Goal: Task Accomplishment & Management: Manage account settings

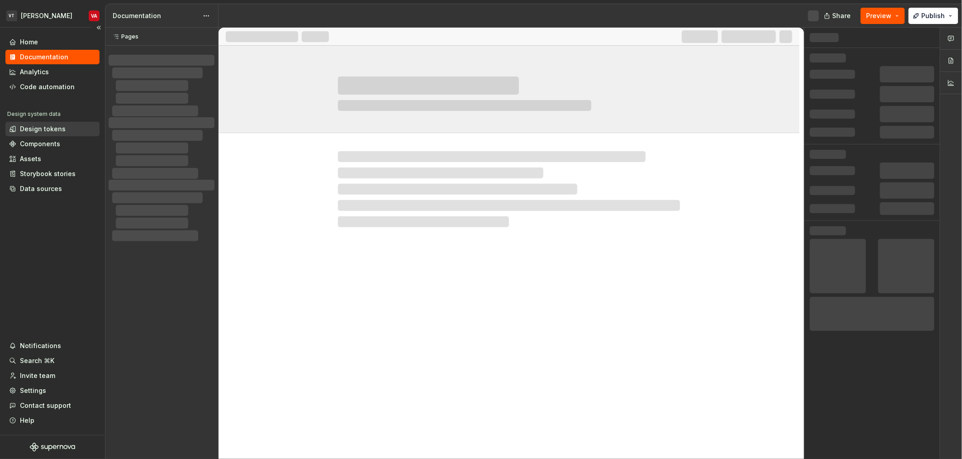
click at [39, 128] on div "Design tokens" at bounding box center [43, 128] width 46 height 9
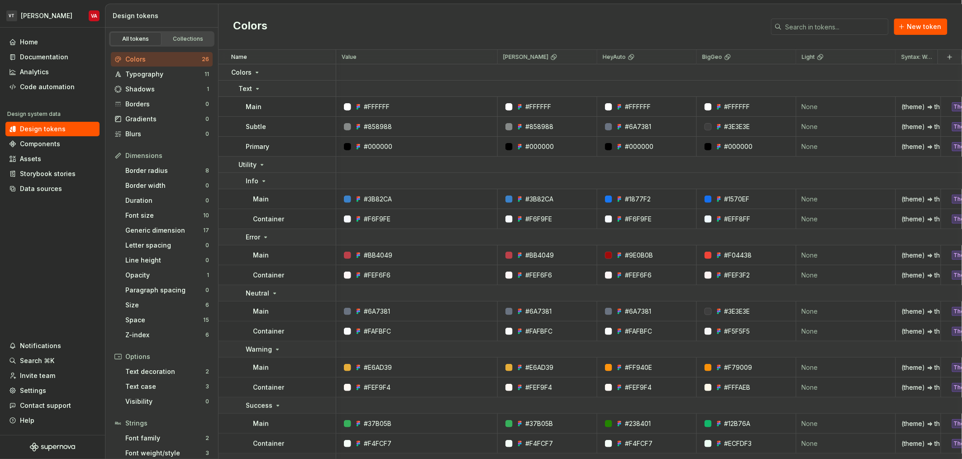
scroll to position [0, 401]
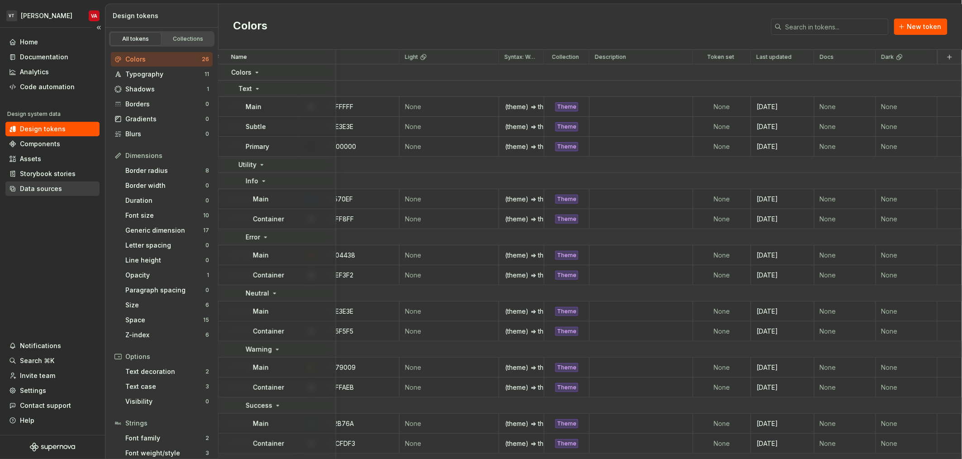
click at [48, 188] on div "Data sources" at bounding box center [41, 188] width 42 height 9
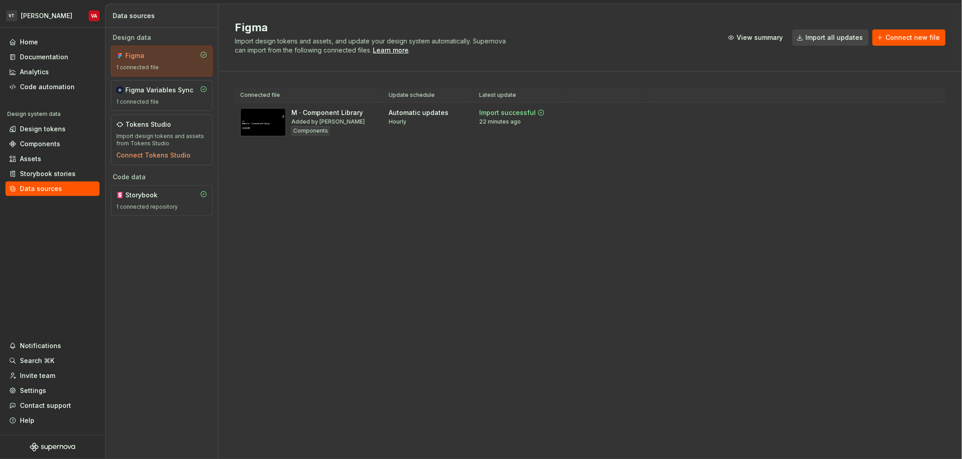
click at [433, 211] on div "Figma Import design tokens and assets, and update your design system automatica…" at bounding box center [589, 231] width 743 height 455
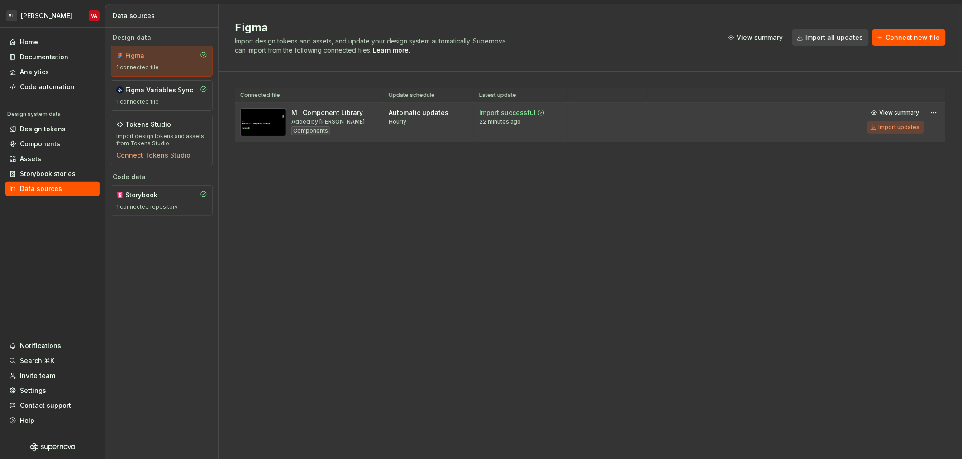
click at [892, 125] on div "Import updates" at bounding box center [898, 126] width 41 height 7
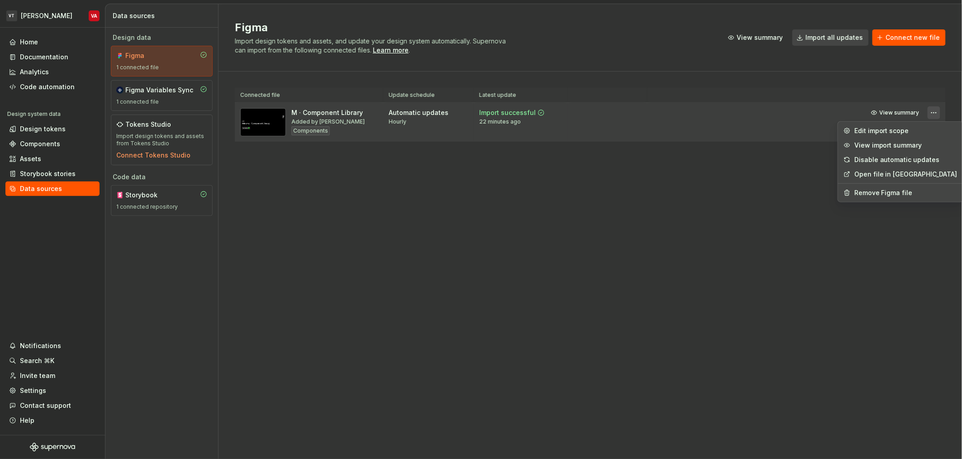
click at [929, 115] on html "VT [PERSON_NAME] VA Home Documentation Analytics Code automation Design system …" at bounding box center [481, 229] width 962 height 459
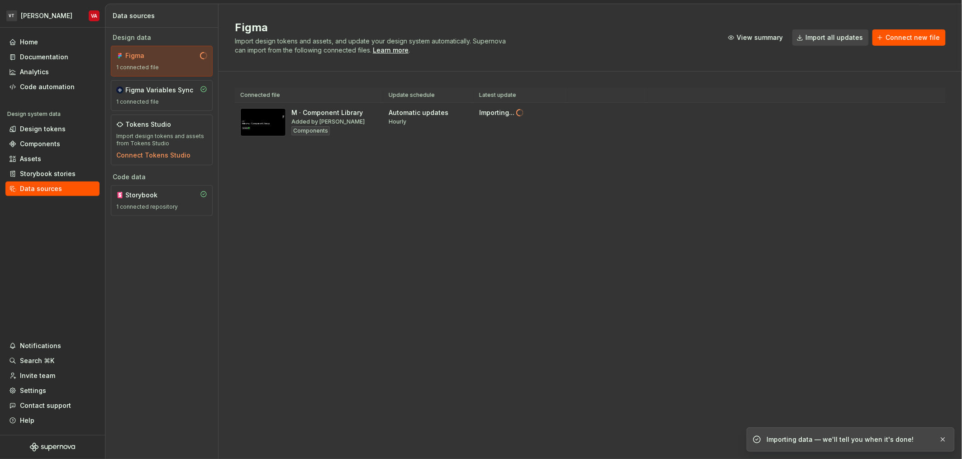
click at [594, 236] on html "VT [PERSON_NAME] VA Home Documentation Analytics Code automation Design system …" at bounding box center [481, 229] width 962 height 459
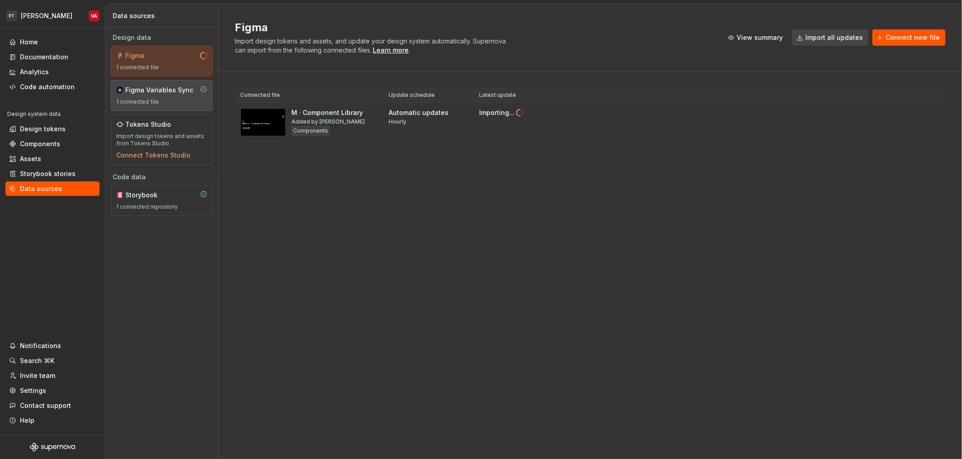
click at [176, 93] on div "Figma Variables Sync" at bounding box center [159, 89] width 68 height 9
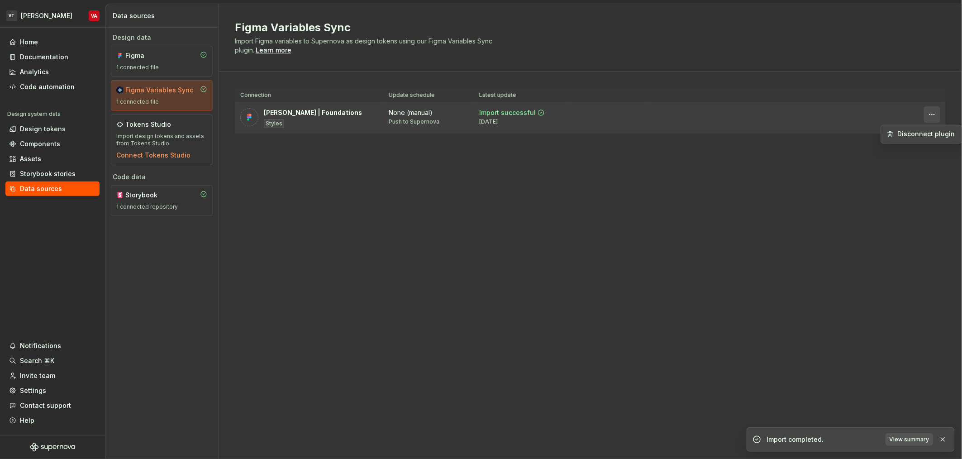
click at [926, 114] on html "VT [PERSON_NAME] VA Home Documentation Analytics Code automation Design system …" at bounding box center [481, 229] width 962 height 459
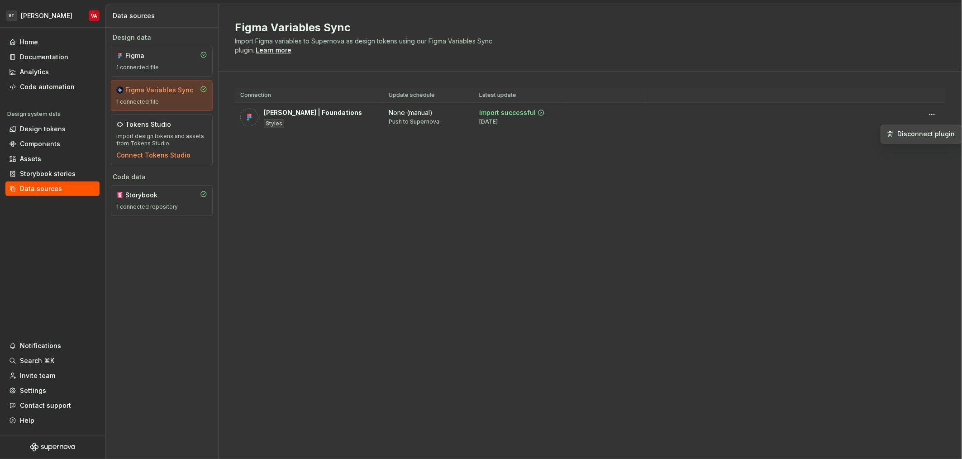
drag, startPoint x: 687, startPoint y: 224, endPoint x: 687, endPoint y: 219, distance: 5.4
click at [687, 223] on html "VT [PERSON_NAME] VA Home Documentation Analytics Code automation Design system …" at bounding box center [481, 229] width 962 height 459
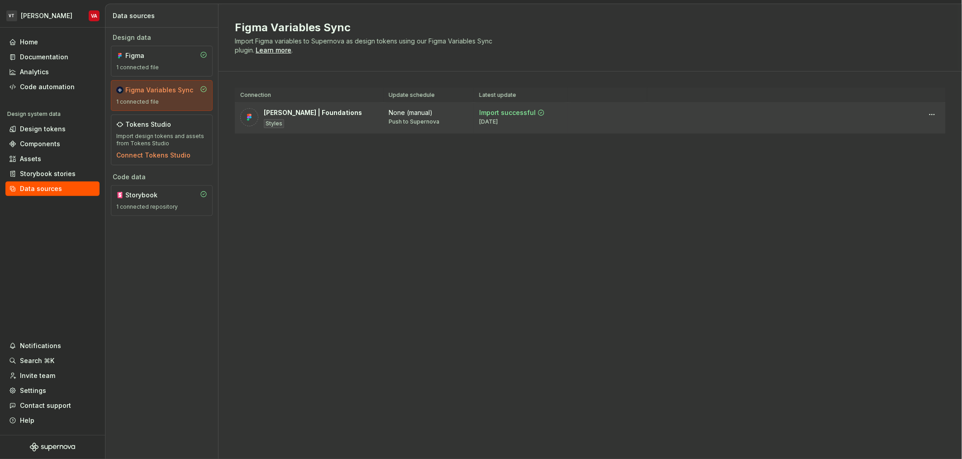
click at [504, 110] on div "Import successful" at bounding box center [507, 112] width 57 height 9
click at [545, 109] on div "Import successful [DATE]" at bounding box center [520, 116] width 83 height 17
drag, startPoint x: 484, startPoint y: 111, endPoint x: 527, endPoint y: 111, distance: 43.4
click at [527, 111] on div "Import successful" at bounding box center [507, 112] width 57 height 9
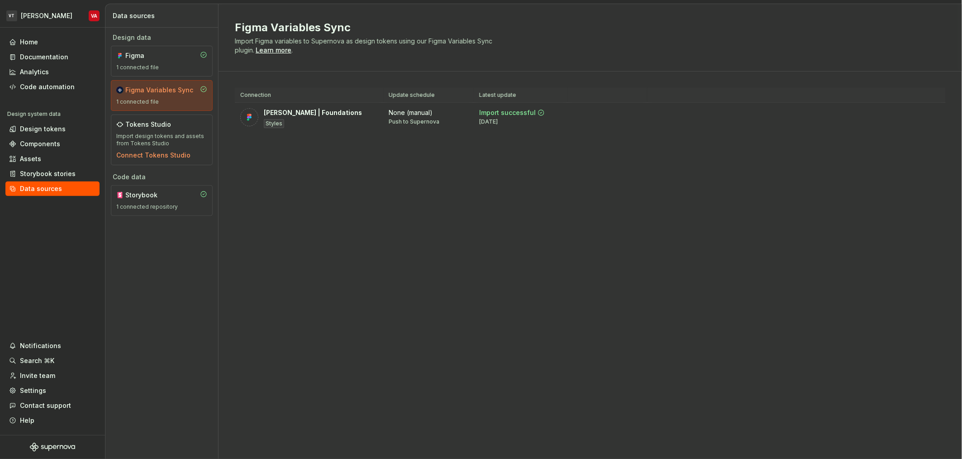
click at [421, 244] on div "Figma Variables Sync Import Figma variables to Supernova as design tokens using…" at bounding box center [589, 231] width 743 height 455
drag, startPoint x: 498, startPoint y: 186, endPoint x: 383, endPoint y: 192, distance: 115.5
click at [383, 192] on div "Figma Variables Sync Import Figma variables to Supernova as design tokens using…" at bounding box center [589, 231] width 743 height 455
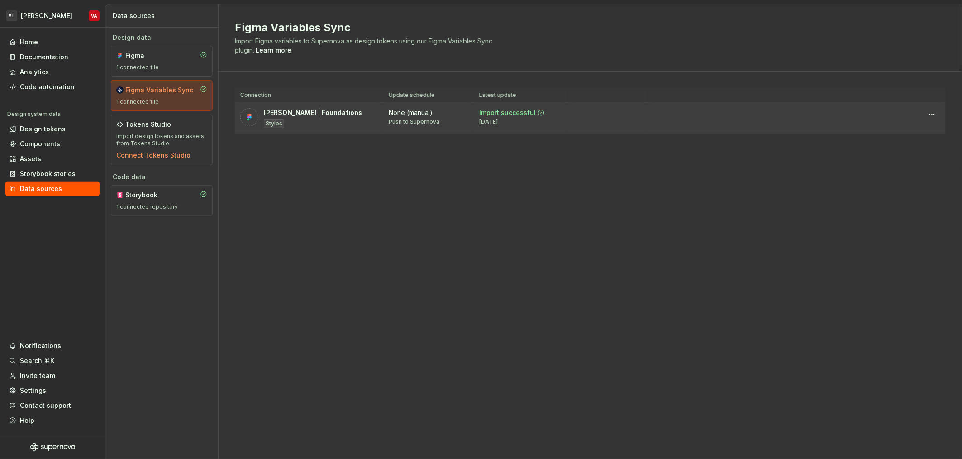
drag, startPoint x: 318, startPoint y: 121, endPoint x: 450, endPoint y: 107, distance: 132.3
click at [319, 121] on div "[PERSON_NAME] | Foundations Styles" at bounding box center [313, 118] width 98 height 20
click at [934, 111] on html "VT [PERSON_NAME] VA Home Documentation Analytics Code automation Design system …" at bounding box center [481, 229] width 962 height 459
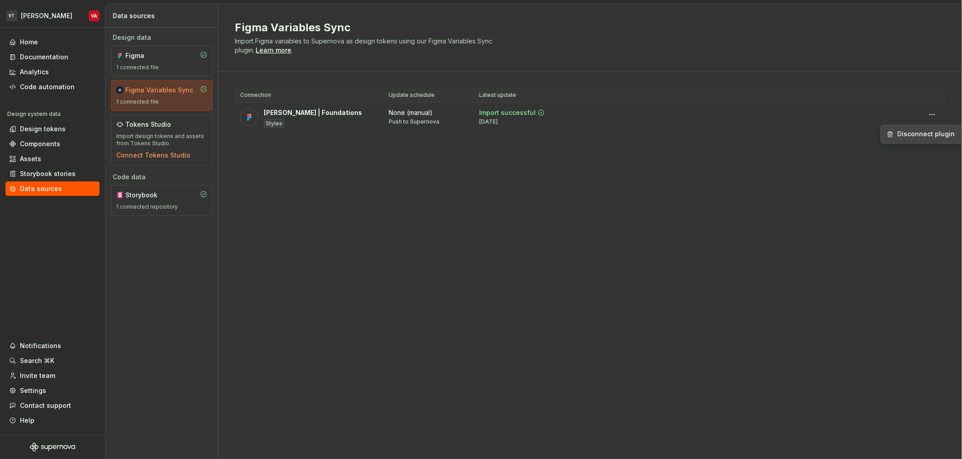
click at [853, 225] on html "VT [PERSON_NAME] VA Home Documentation Analytics Code automation Design system …" at bounding box center [481, 229] width 962 height 459
click at [142, 60] on div "Figma" at bounding box center [146, 55] width 43 height 9
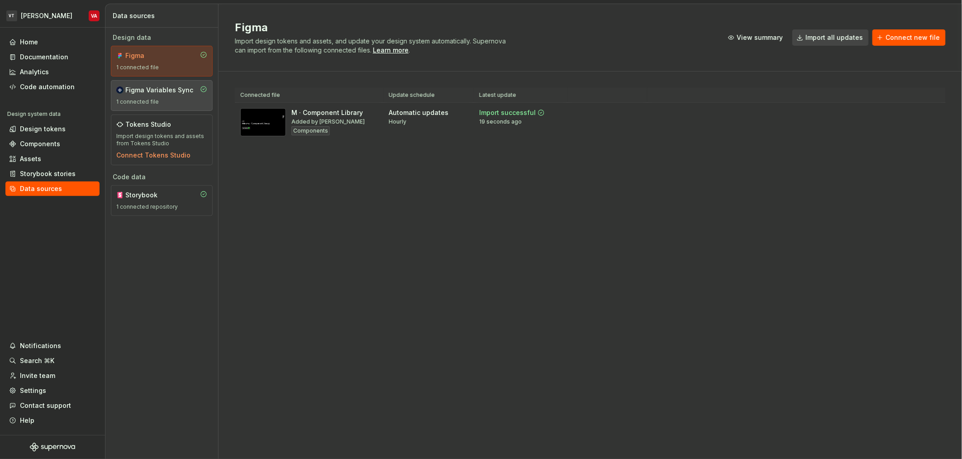
click at [156, 91] on div "Figma Variables Sync" at bounding box center [159, 89] width 68 height 9
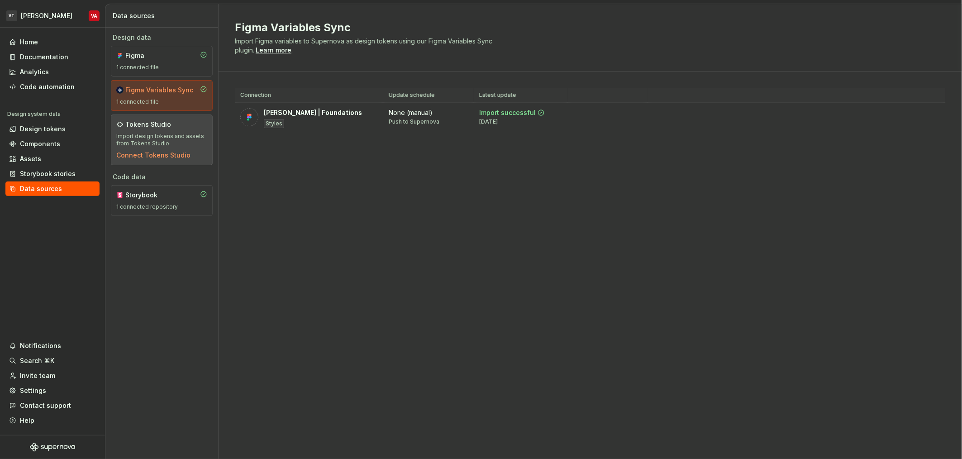
click at [169, 137] on div "Import design tokens and assets from Tokens Studio" at bounding box center [161, 140] width 91 height 14
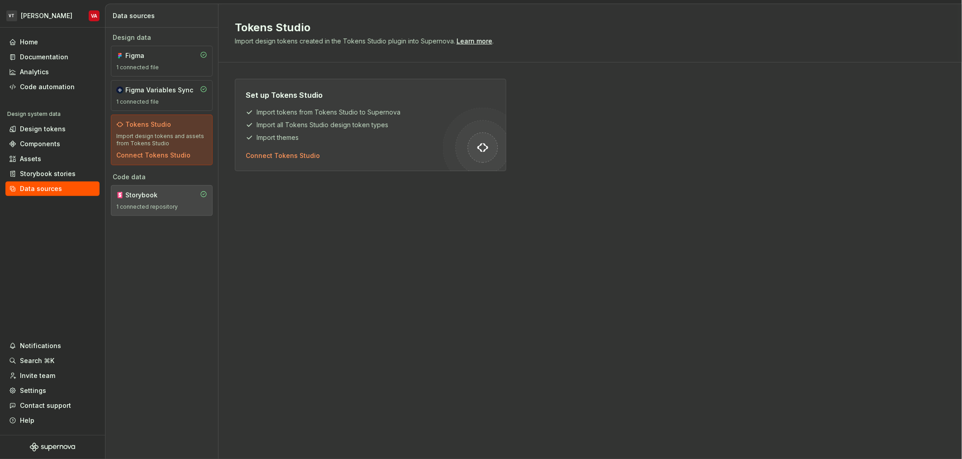
click at [164, 198] on div "Storybook" at bounding box center [146, 194] width 43 height 9
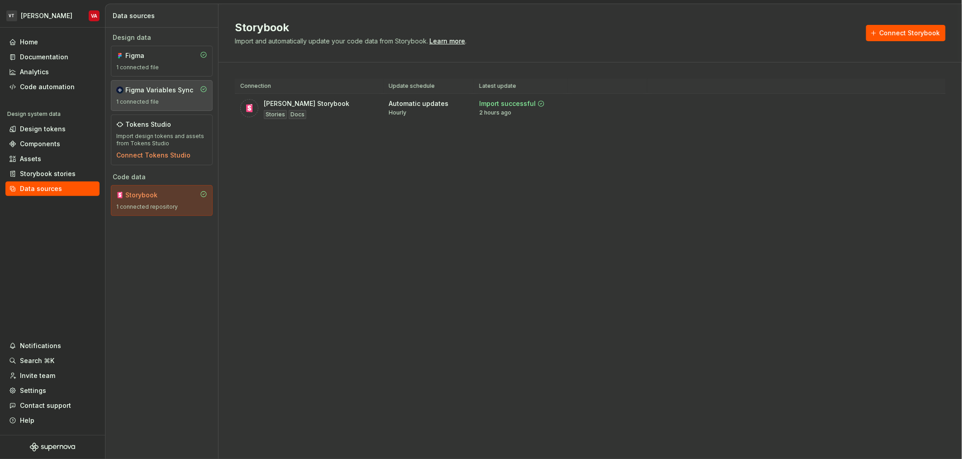
click at [161, 94] on div "Figma Variables Sync" at bounding box center [159, 89] width 68 height 9
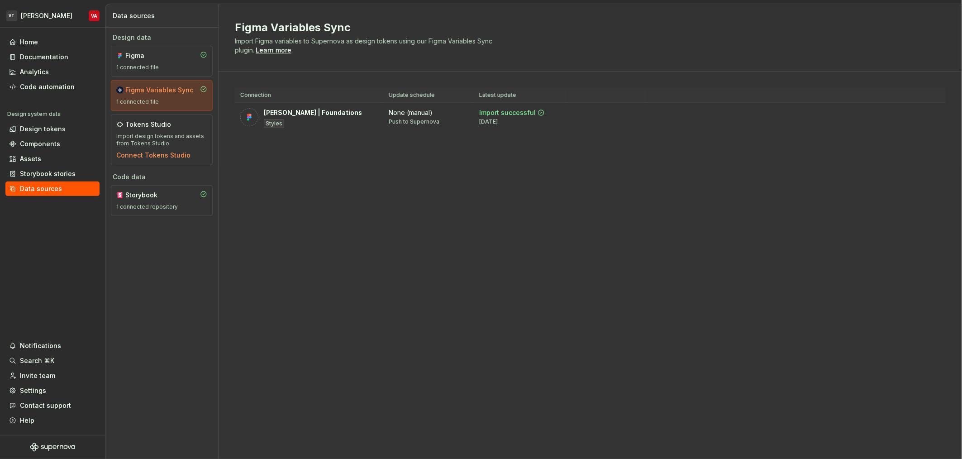
drag, startPoint x: 311, startPoint y: 121, endPoint x: 263, endPoint y: 208, distance: 99.6
click at [263, 208] on div "Figma Variables Sync Import Figma variables to Supernova as design tokens using…" at bounding box center [589, 231] width 743 height 455
click at [39, 130] on div "Design tokens" at bounding box center [43, 128] width 46 height 9
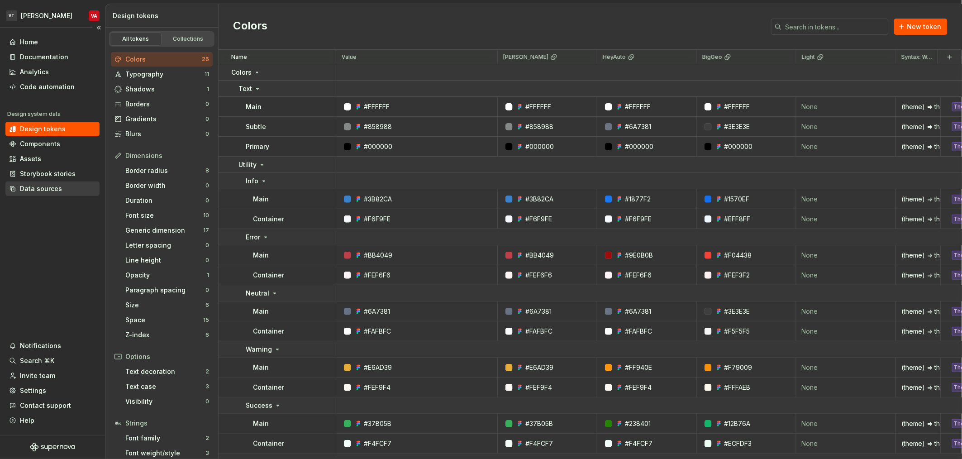
click at [47, 189] on div "Data sources" at bounding box center [41, 188] width 42 height 9
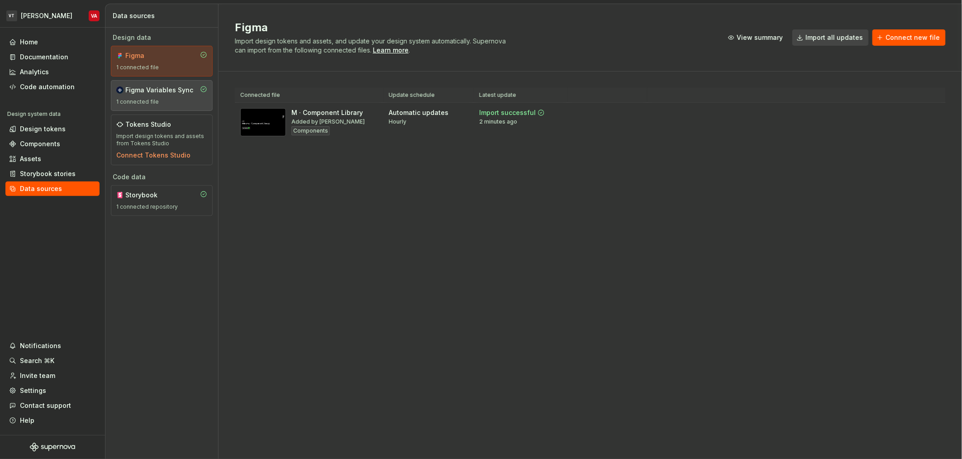
click at [159, 96] on div "Figma Variables Sync 1 connected file" at bounding box center [161, 95] width 91 height 20
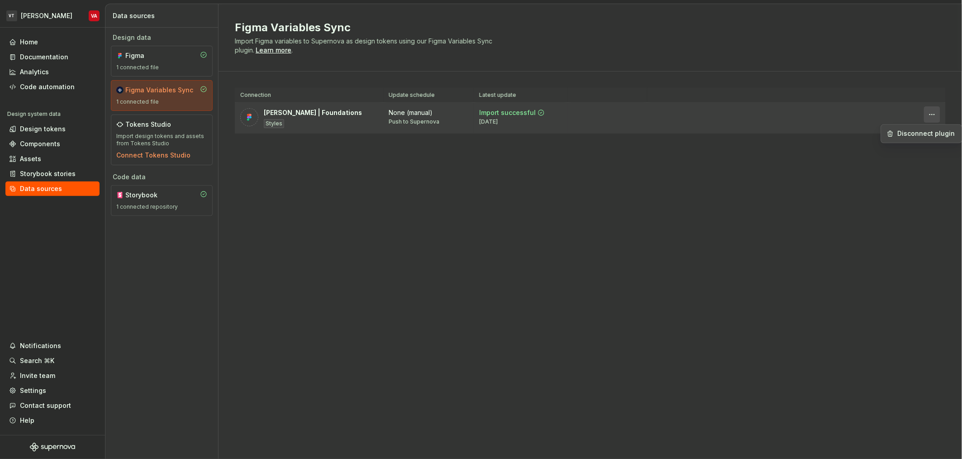
click at [933, 118] on html "VT [PERSON_NAME] VA Home Documentation Analytics Code automation Design system …" at bounding box center [481, 229] width 962 height 459
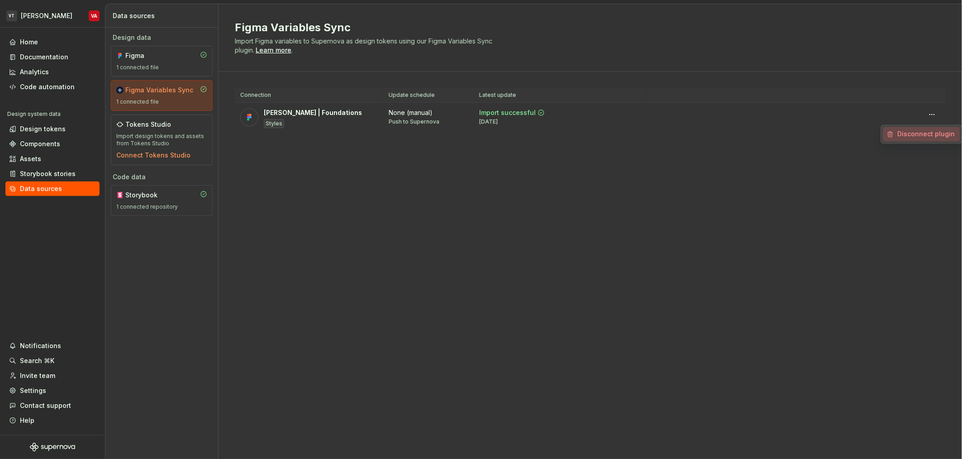
click at [921, 136] on div "Disconnect plugin" at bounding box center [926, 134] width 59 height 9
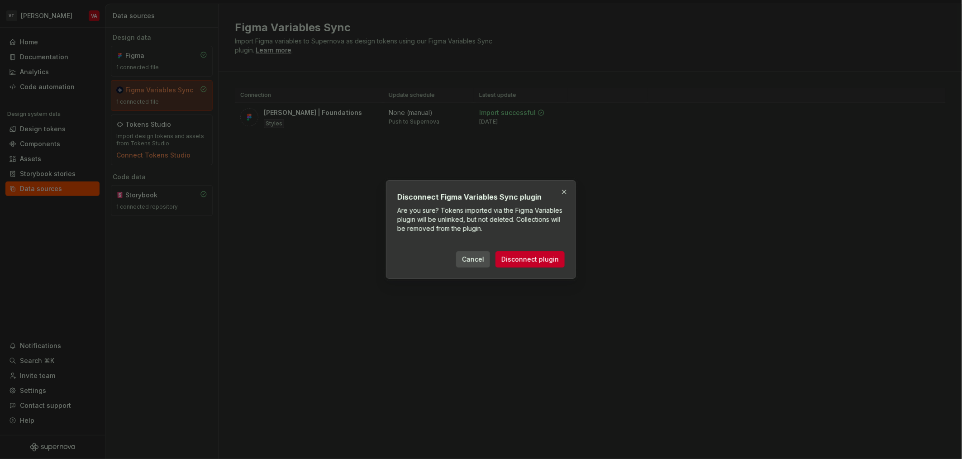
click at [474, 260] on span "Cancel" at bounding box center [473, 259] width 22 height 9
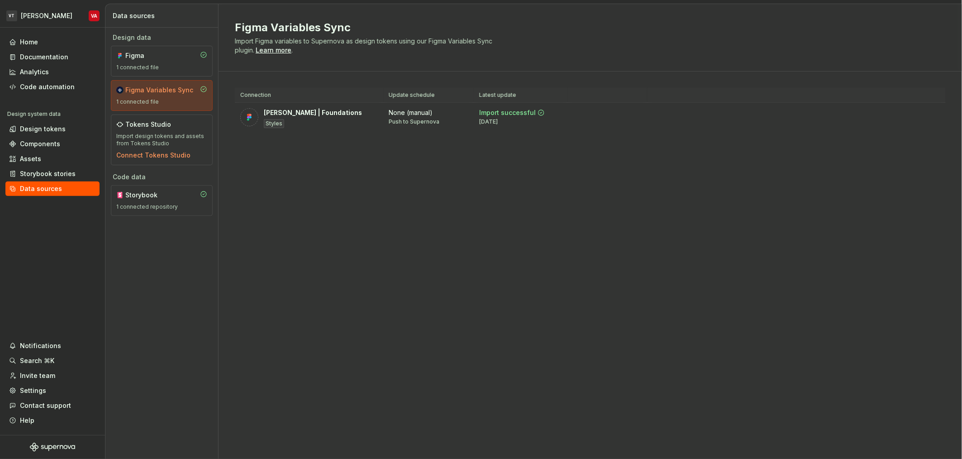
click at [553, 224] on div "Figma Variables Sync Import Figma variables to Supernova as design tokens using…" at bounding box center [589, 231] width 743 height 455
click at [26, 135] on div "Design tokens" at bounding box center [52, 129] width 94 height 14
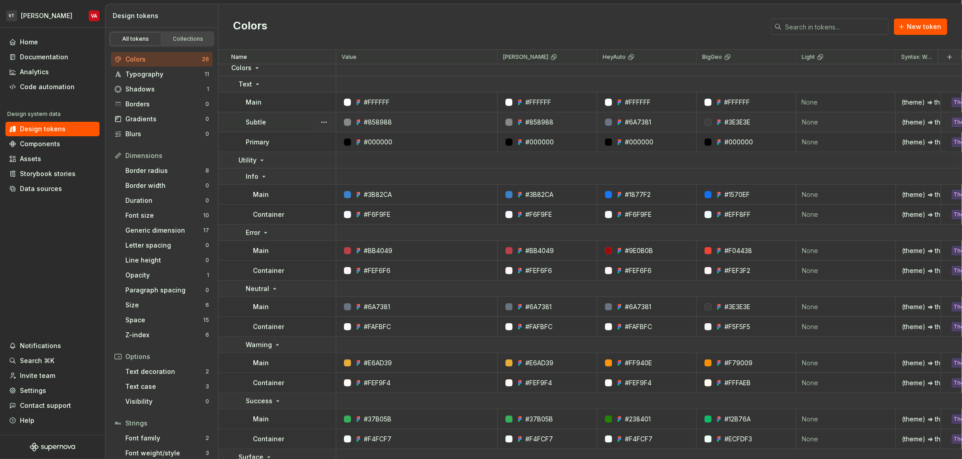
scroll to position [7, 0]
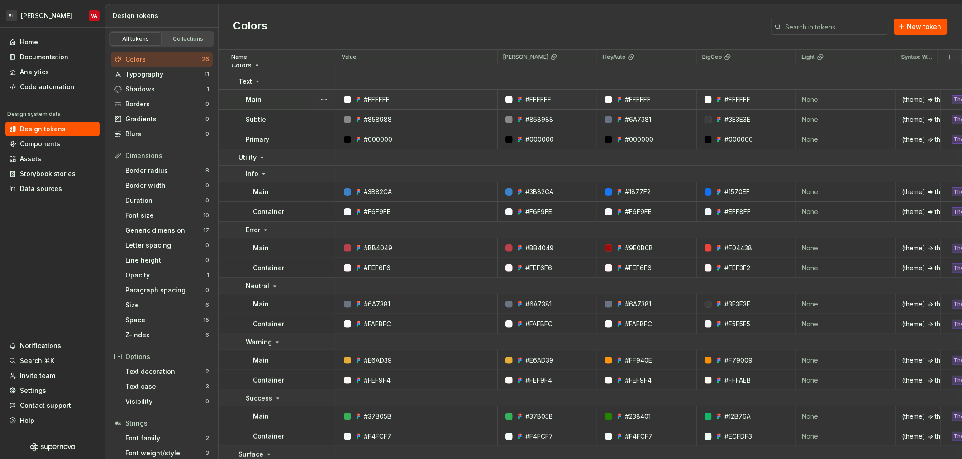
click at [456, 99] on div "#FFFFFF" at bounding box center [419, 99] width 155 height 9
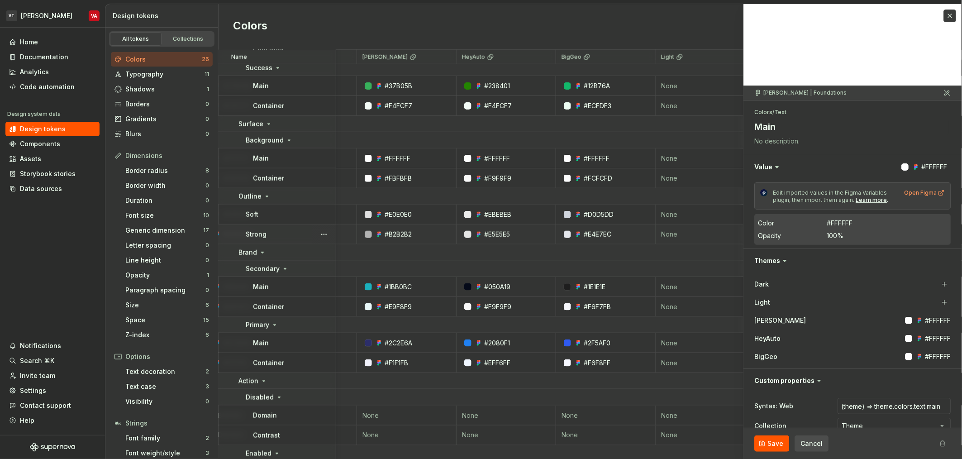
scroll to position [337, 0]
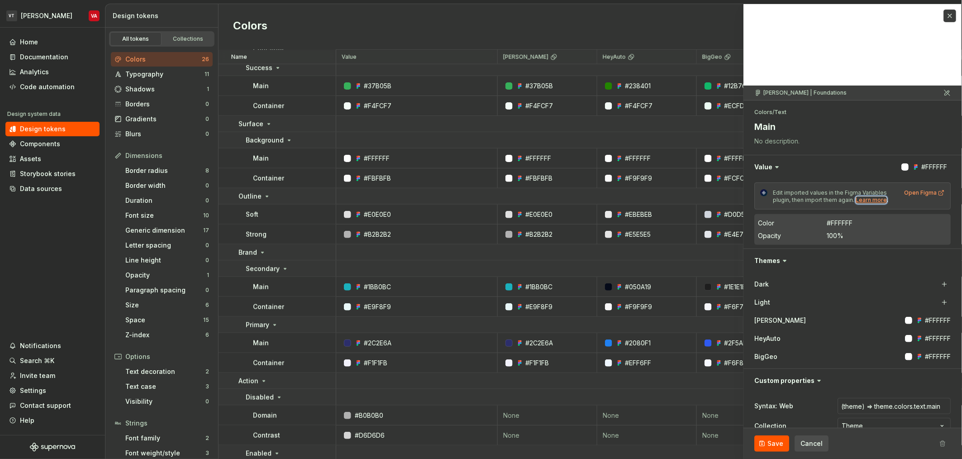
click at [868, 199] on div "Learn more" at bounding box center [871, 199] width 31 height 7
type textarea "*"
click at [944, 16] on button "button" at bounding box center [950, 15] width 13 height 13
